Goal: Task Accomplishment & Management: Use online tool/utility

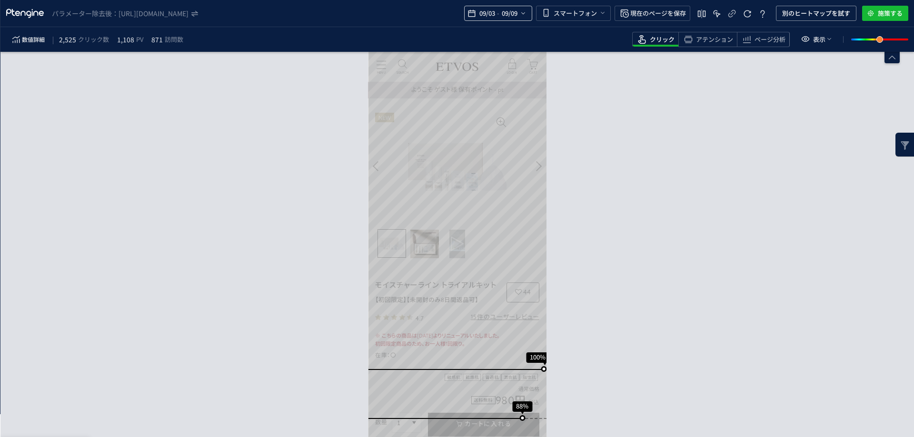
click at [482, 12] on span "09/03" at bounding box center [487, 13] width 20 height 19
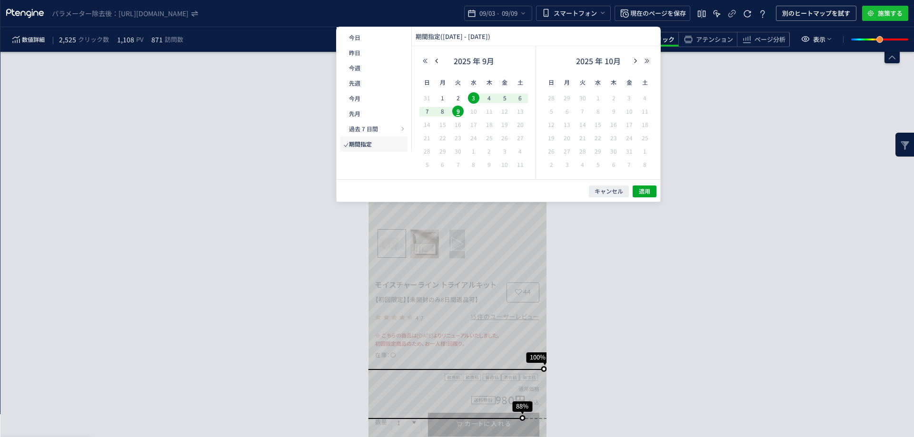
click at [440, 57] on div "2025 年 9月" at bounding box center [473, 63] width 109 height 19
click at [437, 58] on icon "button" at bounding box center [437, 61] width 6 height 6
click at [459, 152] on span "26" at bounding box center [457, 151] width 11 height 11
click at [580, 109] on span "9" at bounding box center [582, 111] width 11 height 11
click at [635, 188] on button "適用" at bounding box center [645, 192] width 24 height 12
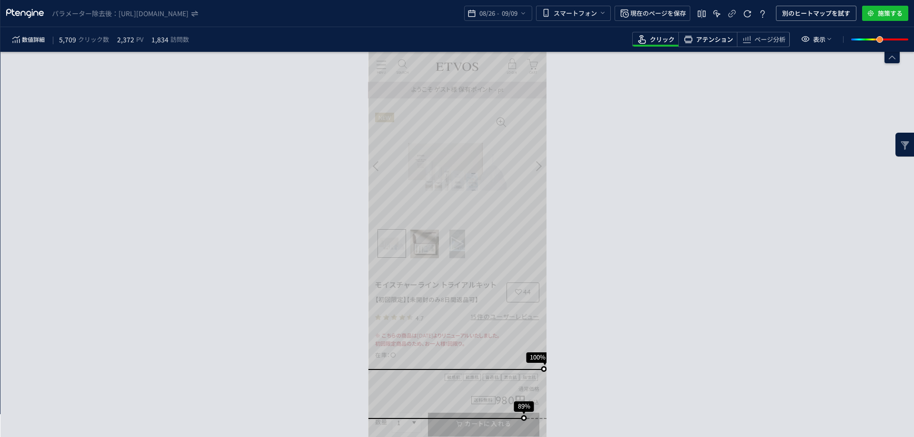
click at [706, 42] on span "アテンション" at bounding box center [714, 39] width 37 height 9
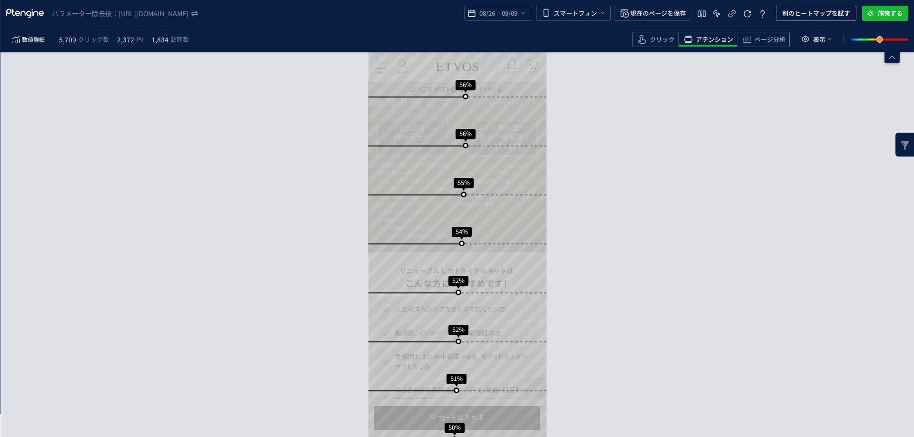
click at [801, 5] on div "パラメーター除去後： [URL][DOMAIN_NAME] 08/26 - 09/09 スマートフォン 現在のページを保存 別のヒートマップを試す 施策する" at bounding box center [457, 13] width 914 height 27
click at [802, 12] on span "別のヒートマップを試す" at bounding box center [816, 13] width 68 height 15
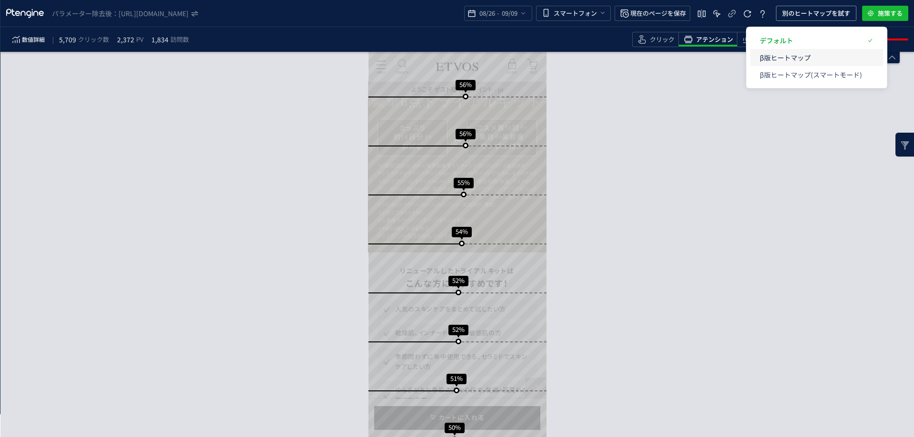
click at [790, 59] on p "β版ヒートマップ" at bounding box center [811, 57] width 102 height 17
